Goal: Information Seeking & Learning: Learn about a topic

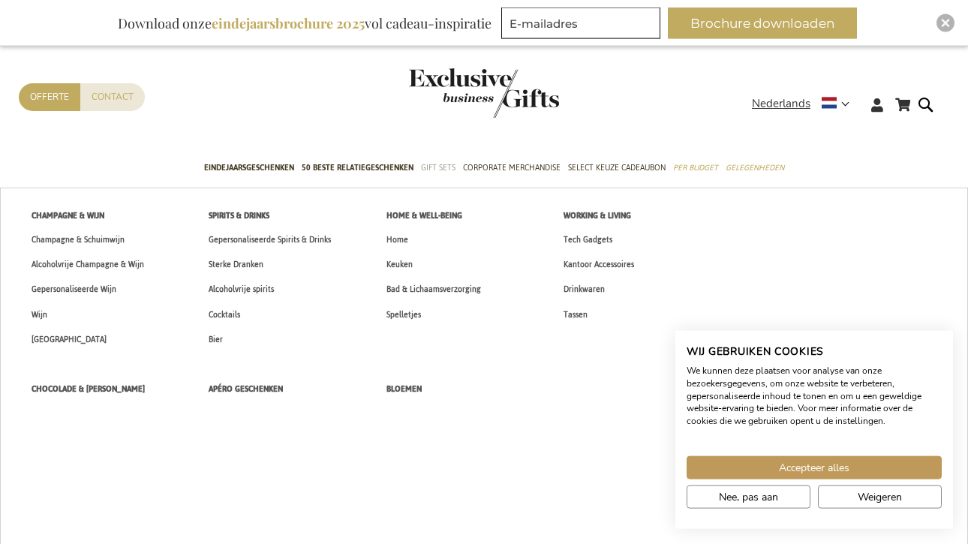
click at [434, 161] on span "Gift Sets" at bounding box center [438, 168] width 35 height 16
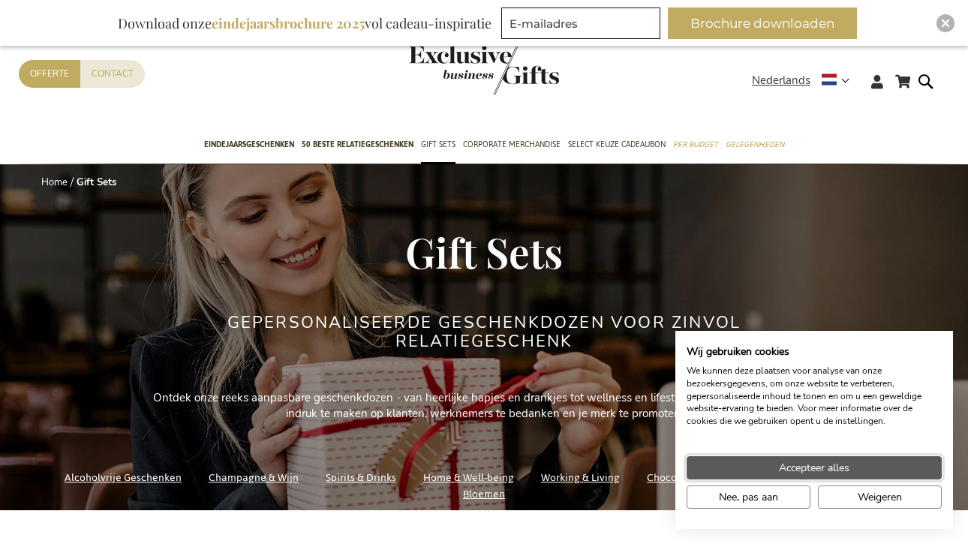
click at [784, 461] on span "Accepteer alles" at bounding box center [814, 468] width 71 height 16
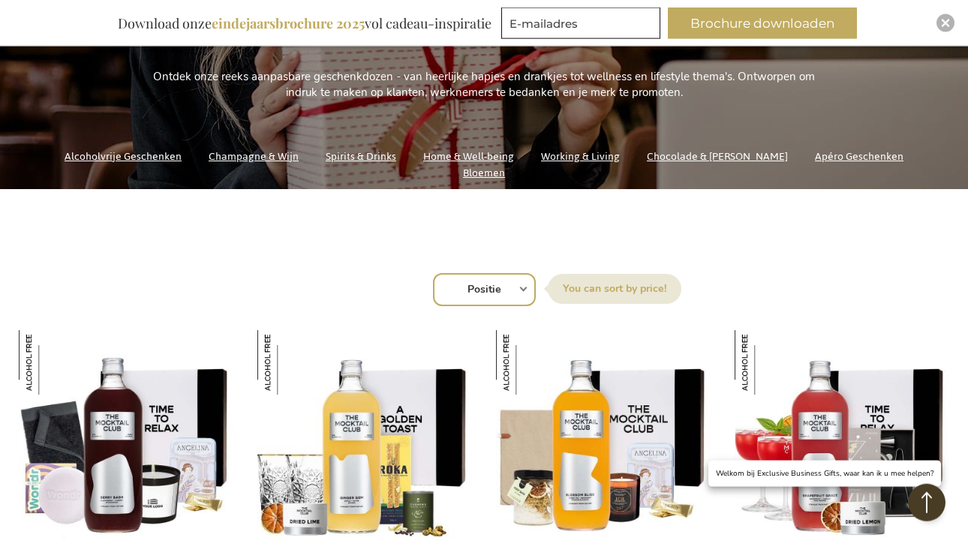
scroll to position [816, 0]
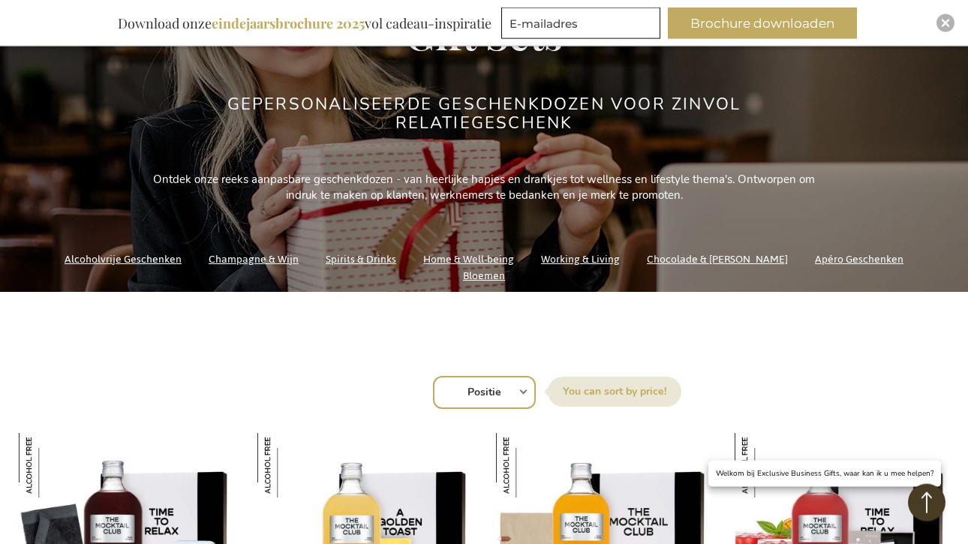
scroll to position [221, 0]
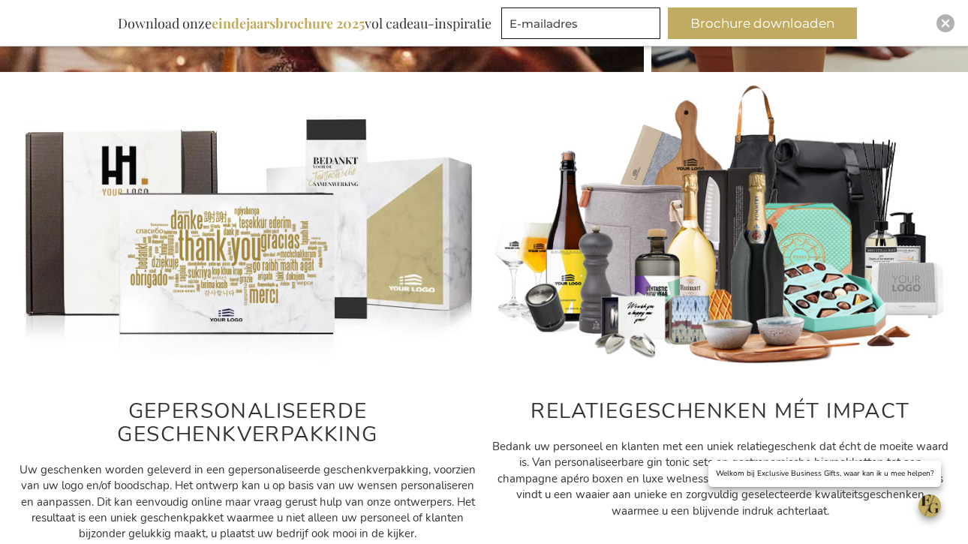
scroll to position [573, 0]
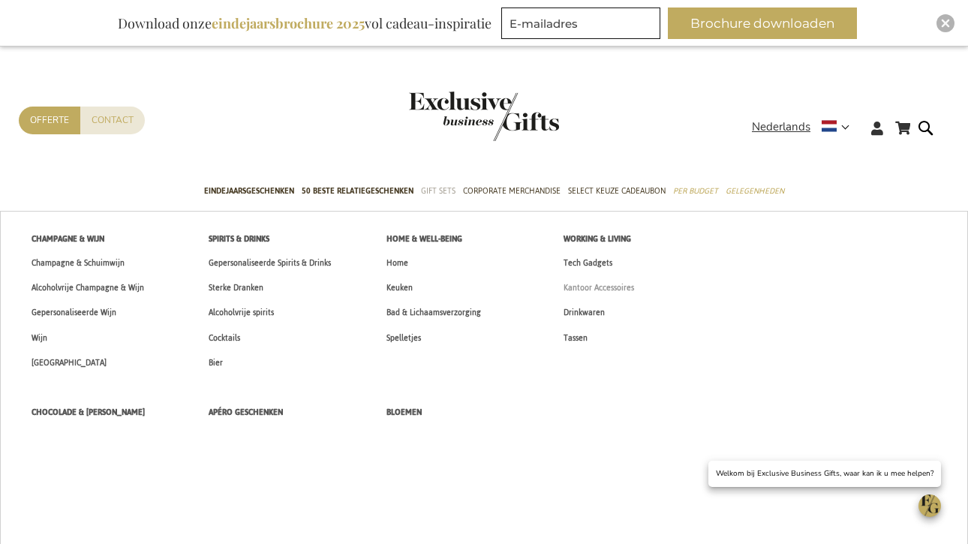
click at [592, 296] on link "Kantoor Accessoires" at bounding box center [599, 287] width 102 height 25
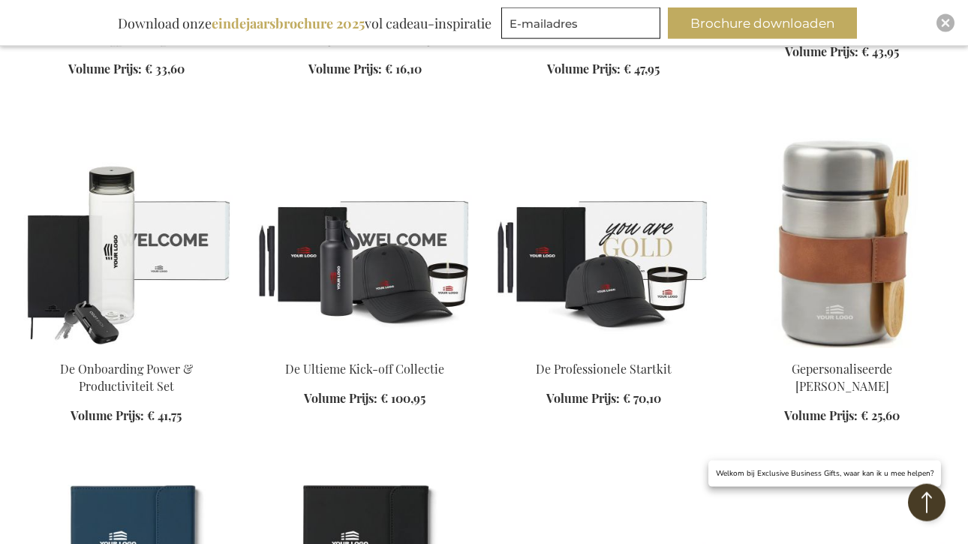
scroll to position [1113, 0]
